Goal: Task Accomplishment & Management: Complete application form

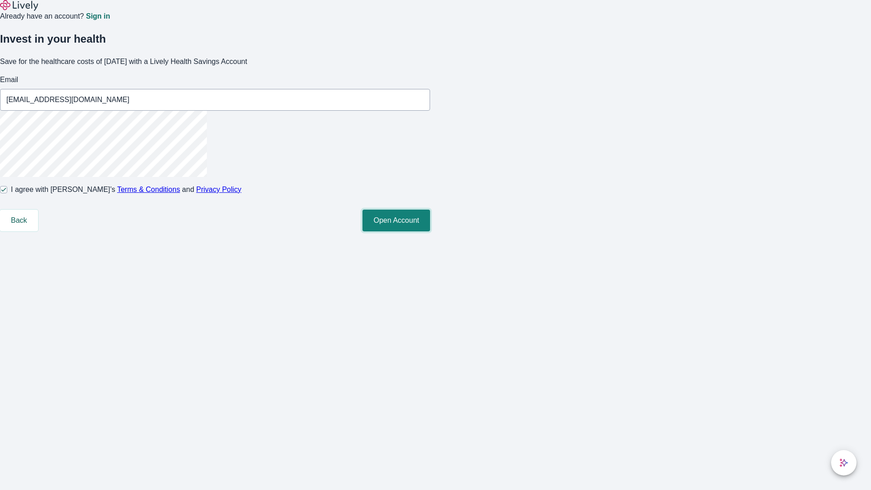
click at [430, 231] on button "Open Account" at bounding box center [396, 221] width 68 height 22
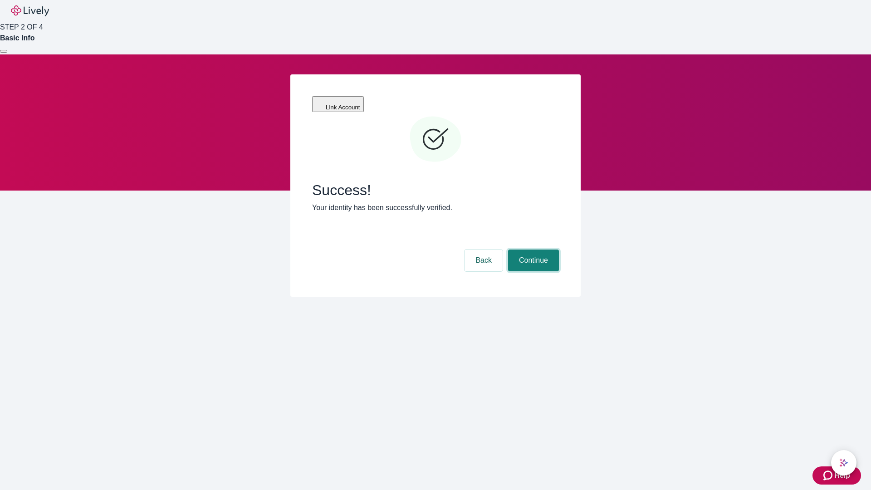
click at [532, 249] on button "Continue" at bounding box center [533, 260] width 51 height 22
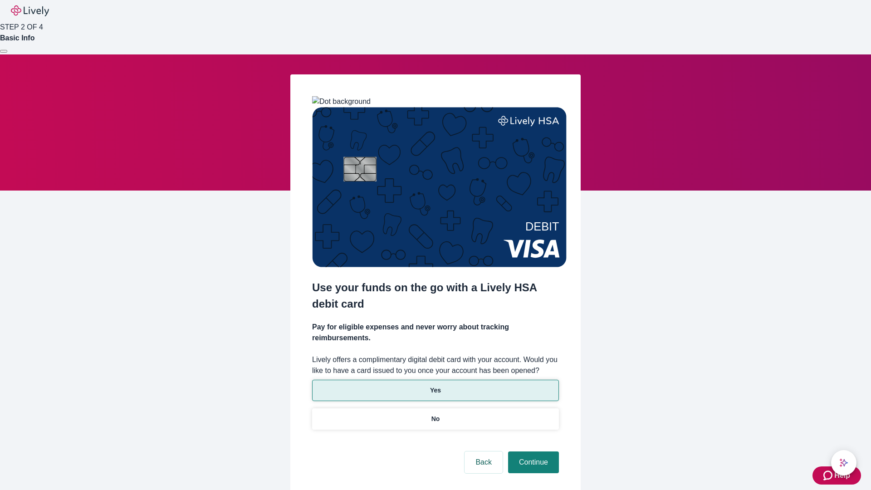
click at [435, 385] on p "Yes" at bounding box center [435, 390] width 11 height 10
click at [532, 451] on button "Continue" at bounding box center [533, 462] width 51 height 22
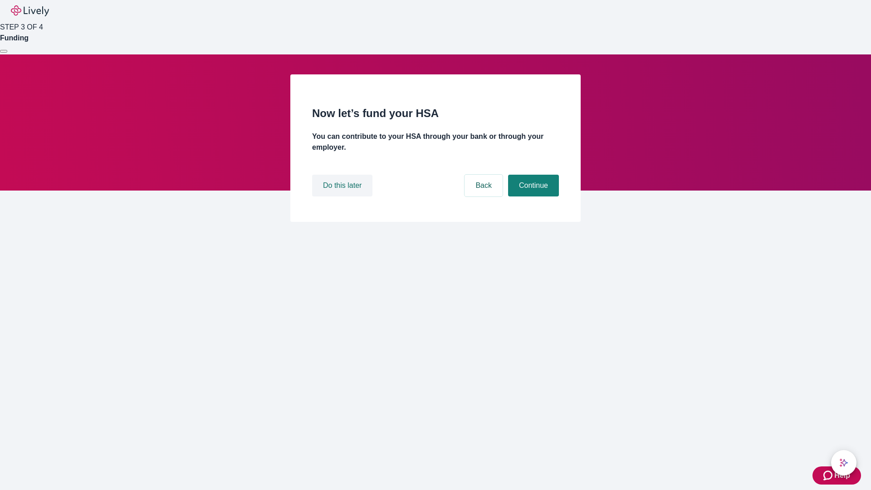
click at [343, 196] on button "Do this later" at bounding box center [342, 186] width 60 height 22
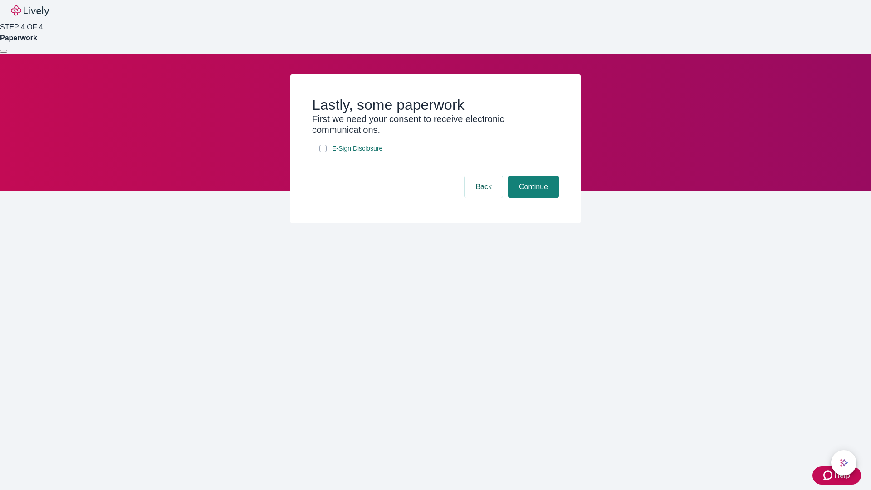
click at [323, 152] on input "E-Sign Disclosure" at bounding box center [322, 148] width 7 height 7
checkbox input "true"
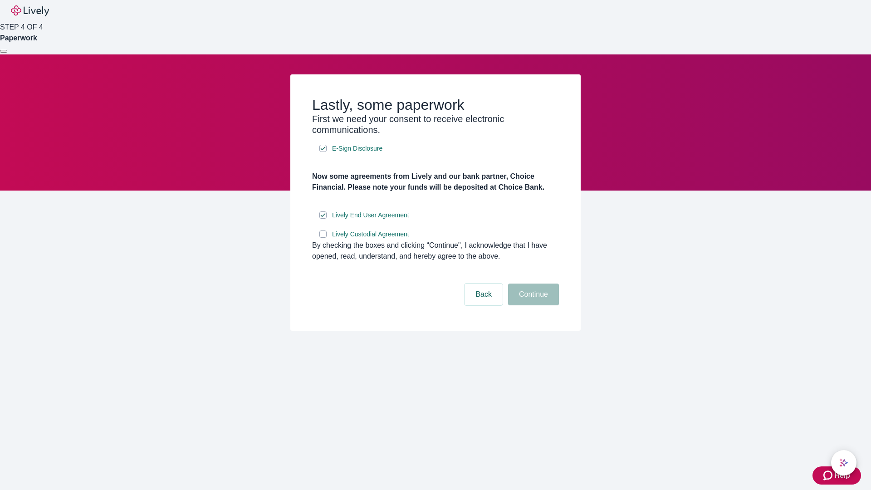
click at [323, 238] on input "Lively Custodial Agreement" at bounding box center [322, 233] width 7 height 7
checkbox input "true"
click at [532, 305] on button "Continue" at bounding box center [533, 294] width 51 height 22
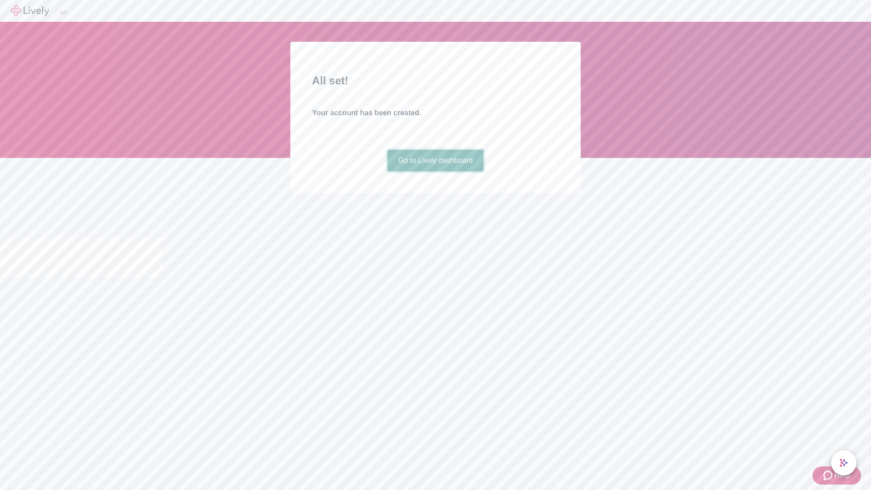
click at [435, 171] on link "Go to Lively dashboard" at bounding box center [435, 161] width 97 height 22
